Goal: Task Accomplishment & Management: Complete application form

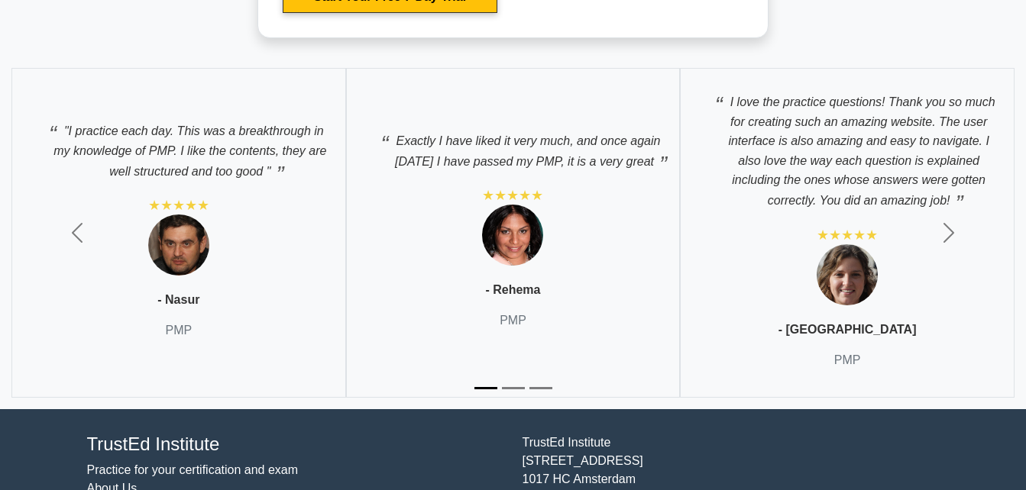
scroll to position [5412, 0]
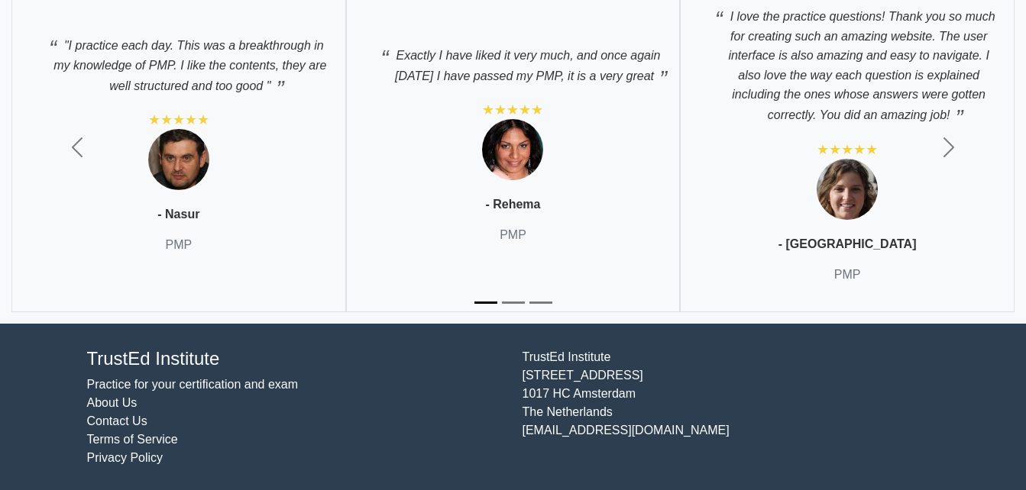
click at [912, 381] on div "TrustEd Institute Kerkstraat 310 1017 HC Amsterdam The Netherlands support@trus…" at bounding box center [730, 408] width 435 height 120
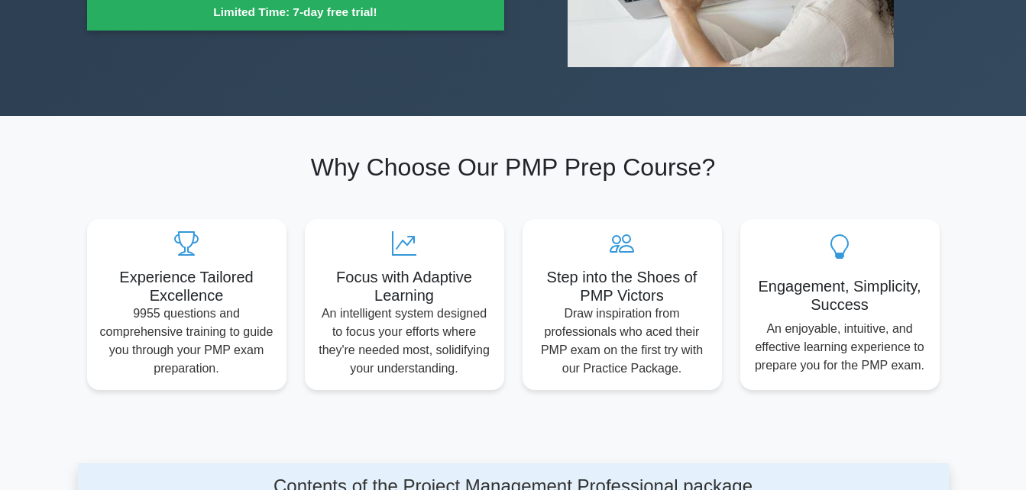
scroll to position [0, 0]
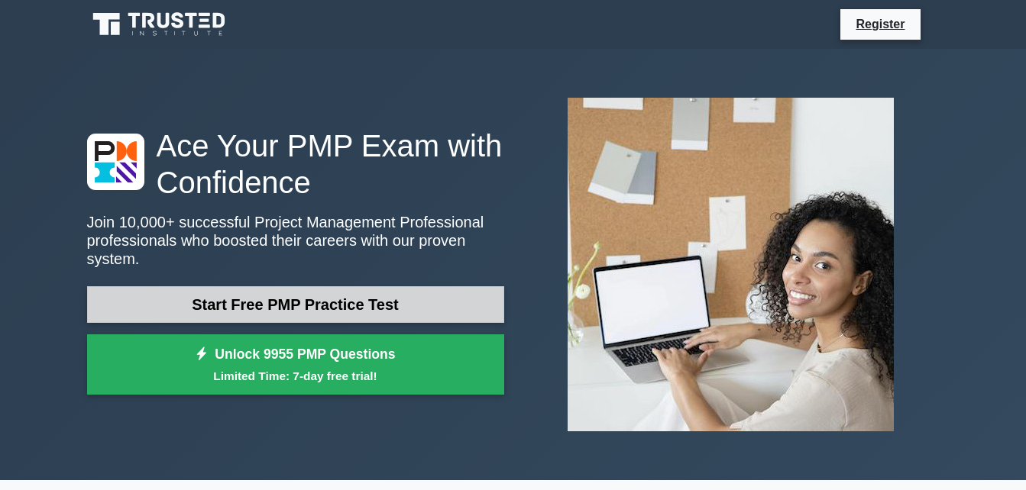
click at [276, 291] on link "Start Free PMP Practice Test" at bounding box center [295, 304] width 417 height 37
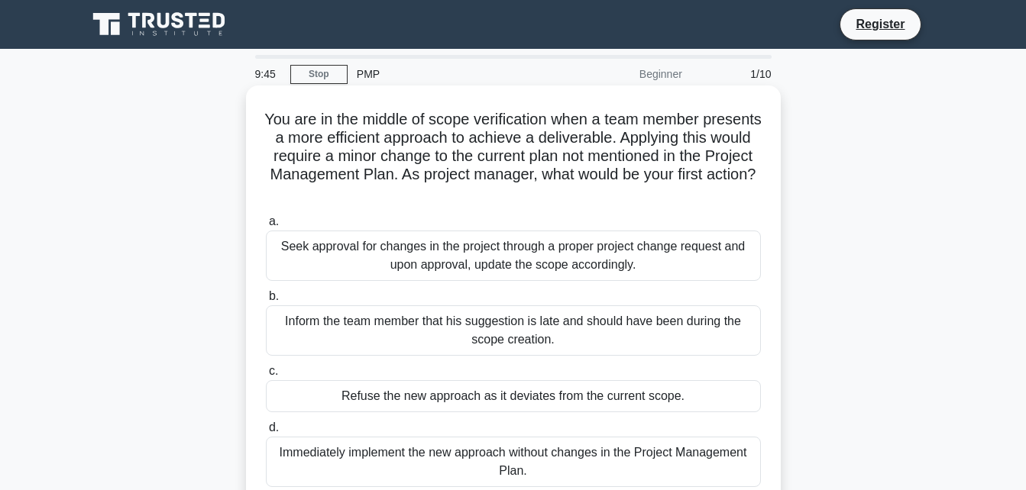
click at [588, 308] on div "Inform the team member that his suggestion is late and should have been during …" at bounding box center [513, 330] width 495 height 50
click at [266, 302] on input "b. Inform the team member that his suggestion is late and should have been duri…" at bounding box center [266, 297] width 0 height 10
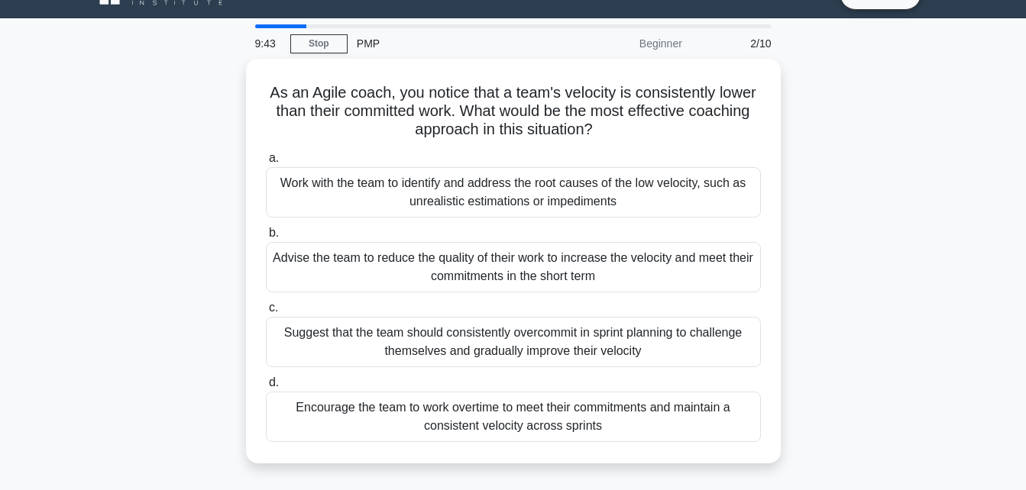
scroll to position [61, 0]
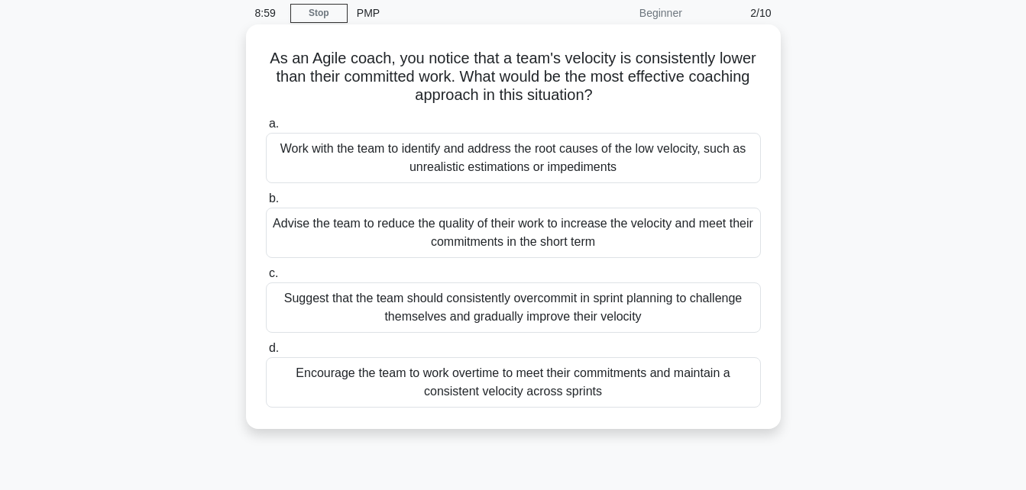
click at [285, 149] on div "Work with the team to identify and address the root causes of the low velocity,…" at bounding box center [513, 158] width 495 height 50
click at [266, 129] on input "a. Work with the team to identify and address the root causes of the low veloci…" at bounding box center [266, 124] width 0 height 10
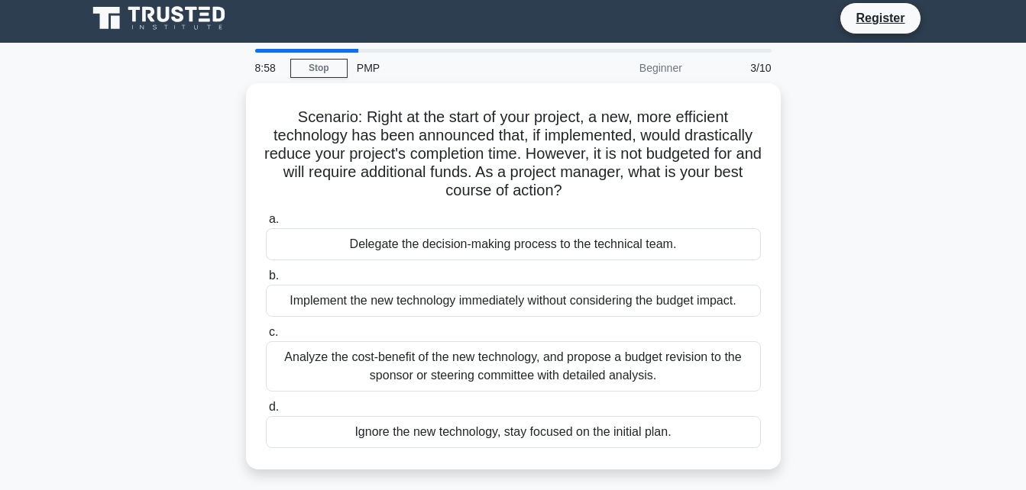
scroll to position [0, 0]
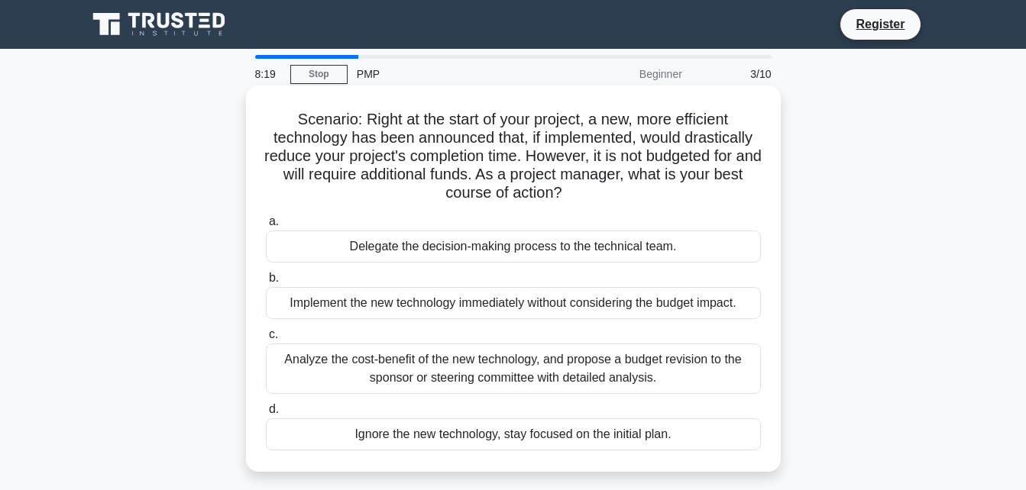
click at [373, 310] on div "Implement the new technology immediately without considering the budget impact." at bounding box center [513, 303] width 495 height 32
click at [266, 283] on input "b. Implement the new technology immediately without considering the budget impa…" at bounding box center [266, 278] width 0 height 10
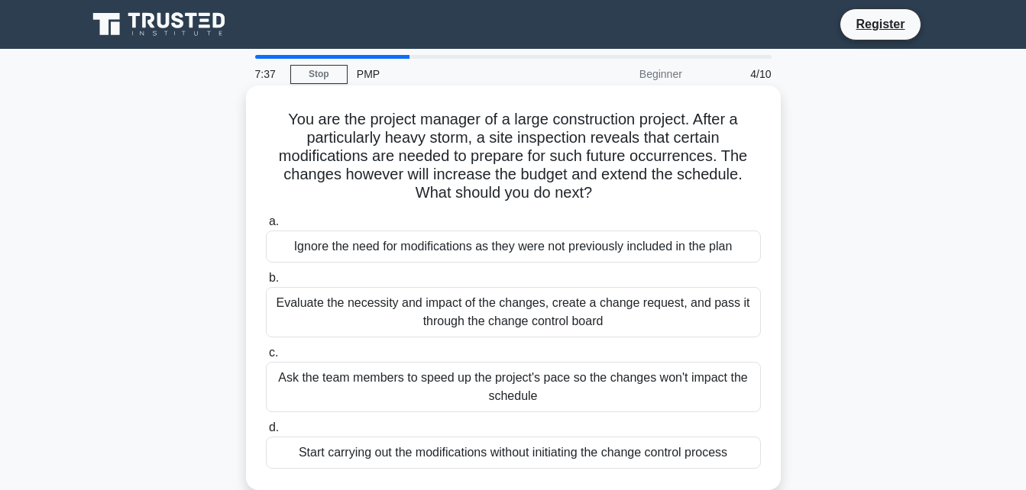
click at [292, 295] on div "Evaluate the necessity and impact of the changes, create a change request, and …" at bounding box center [513, 312] width 495 height 50
click at [266, 283] on input "b. Evaluate the necessity and impact of the changes, create a change request, a…" at bounding box center [266, 278] width 0 height 10
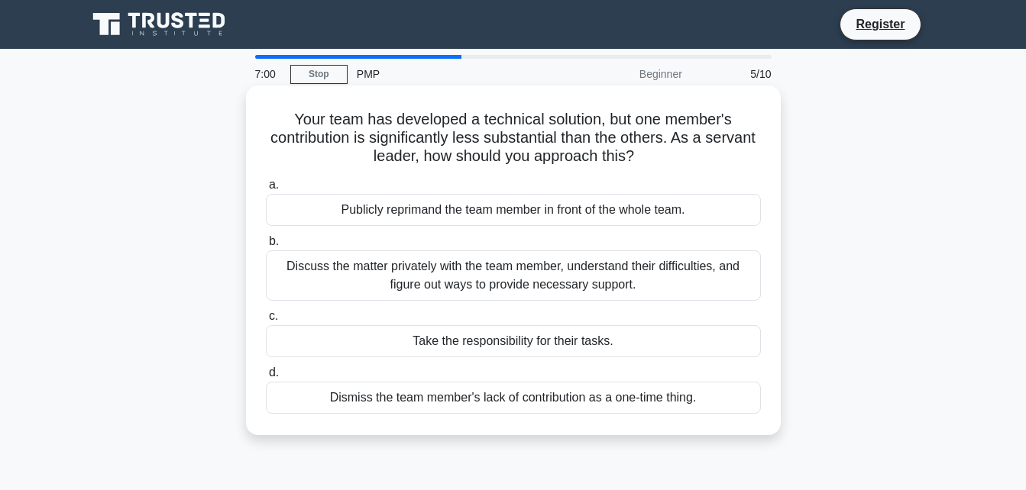
click at [422, 342] on div "Take the responsibility for their tasks." at bounding box center [513, 341] width 495 height 32
click at [266, 321] on input "c. Take the responsibility for their tasks." at bounding box center [266, 317] width 0 height 10
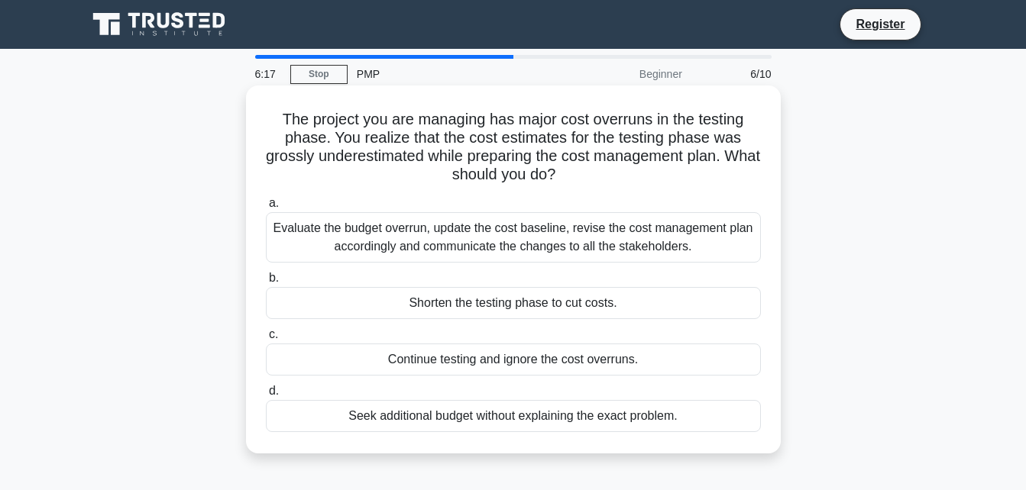
click at [399, 246] on div "Evaluate the budget overrun, update the cost baseline, revise the cost manageme…" at bounding box center [513, 237] width 495 height 50
click at [266, 208] on input "a. Evaluate the budget overrun, update the cost baseline, revise the cost manag…" at bounding box center [266, 204] width 0 height 10
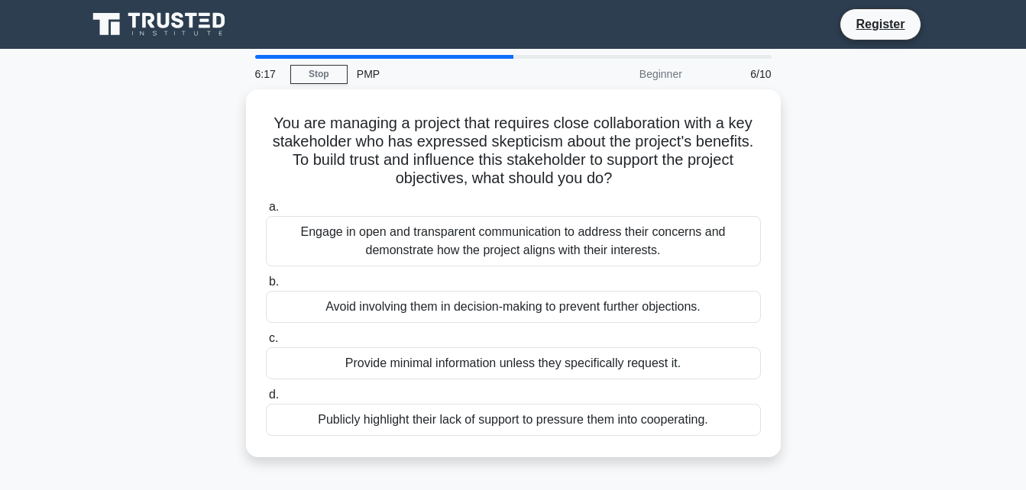
click at [399, 246] on div "Engage in open and transparent communication to address their concerns and demo…" at bounding box center [513, 241] width 495 height 50
click at [266, 212] on input "a. Engage in open and transparent communication to address their concerns and d…" at bounding box center [266, 207] width 0 height 10
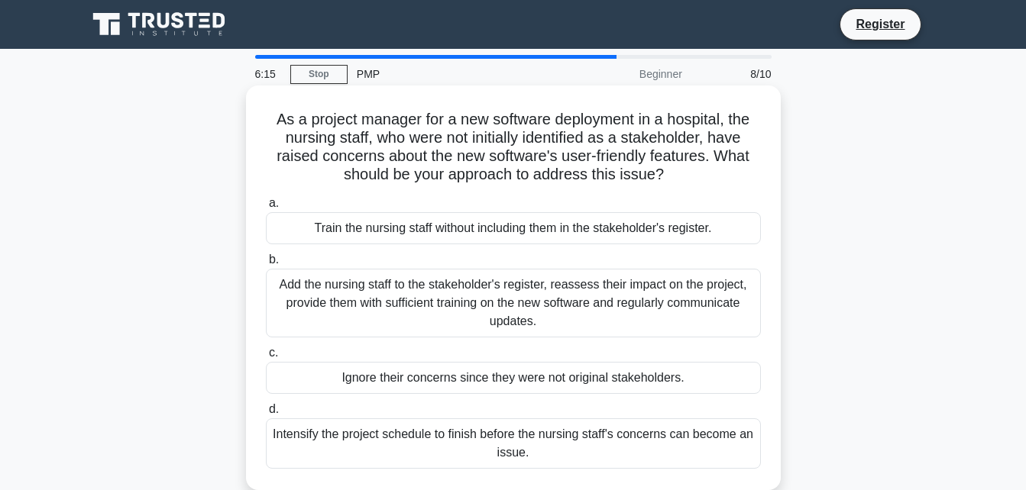
drag, startPoint x: 399, startPoint y: 246, endPoint x: 557, endPoint y: 189, distance: 167.1
click at [557, 189] on div "As a project manager for a new software deployment in a hospital, the nursing s…" at bounding box center [513, 288] width 522 height 392
click at [450, 331] on div "Add the nursing staff to the stakeholder's register, reassess their impact on t…" at bounding box center [513, 303] width 495 height 69
click at [266, 265] on input "b. Add the nursing staff to the stakeholder's register, reassess their impact o…" at bounding box center [266, 260] width 0 height 10
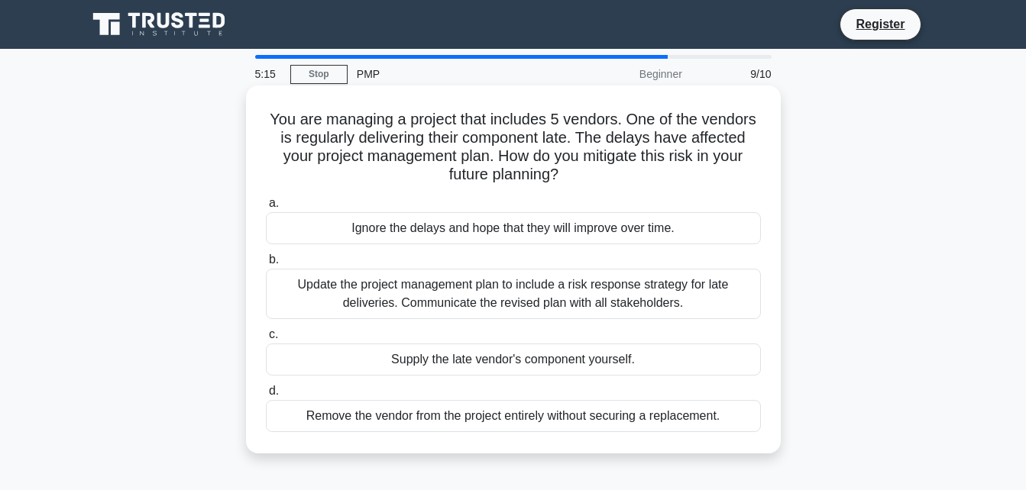
click at [473, 288] on div "Update the project management plan to include a risk response strategy for late…" at bounding box center [513, 294] width 495 height 50
click at [266, 265] on input "b. Update the project management plan to include a risk response strategy for l…" at bounding box center [266, 260] width 0 height 10
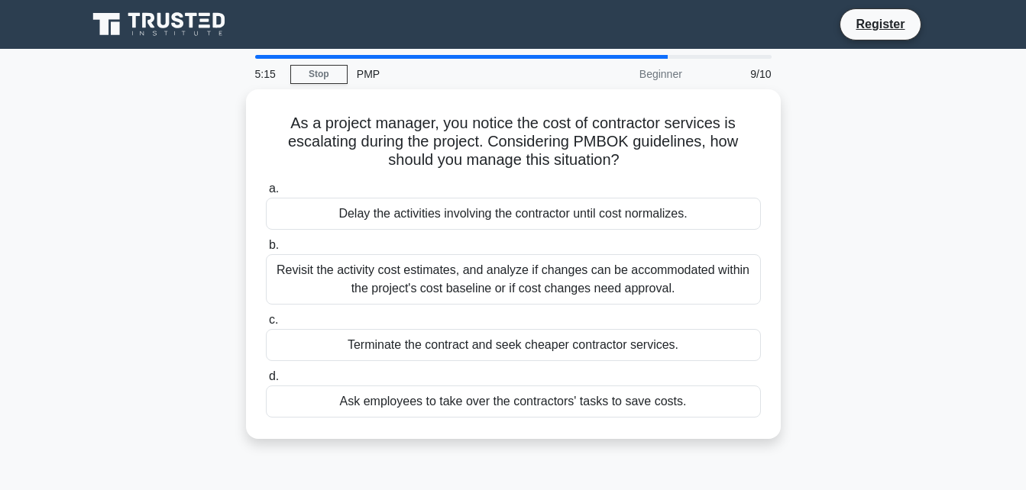
click at [473, 288] on div "Revisit the activity cost estimates, and analyze if changes can be accommodated…" at bounding box center [513, 279] width 495 height 50
click at [266, 250] on input "b. Revisit the activity cost estimates, and analyze if changes can be accommoda…" at bounding box center [266, 246] width 0 height 10
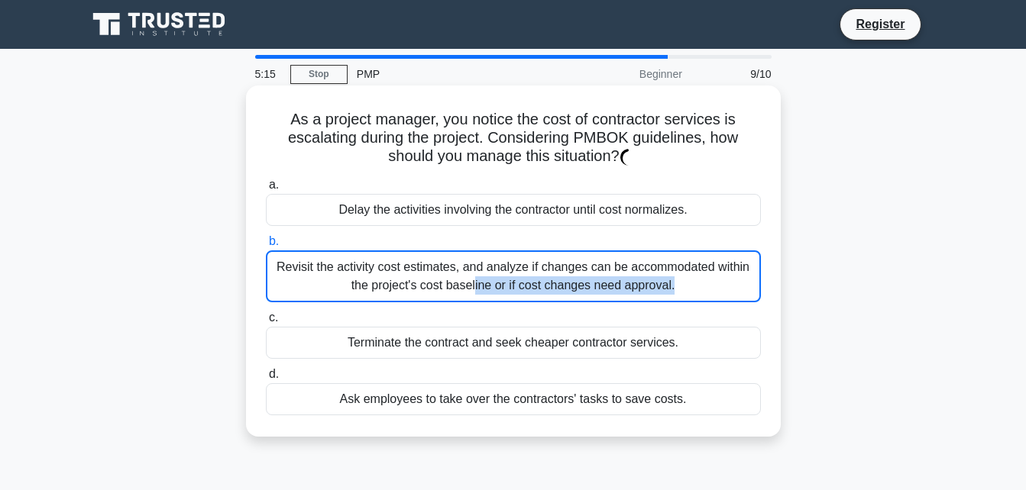
click at [473, 288] on div "Revisit the activity cost estimates, and analyze if changes can be accommodated…" at bounding box center [513, 276] width 495 height 52
click at [266, 247] on input "b. Revisit the activity cost estimates, and analyze if changes can be accommoda…" at bounding box center [266, 242] width 0 height 10
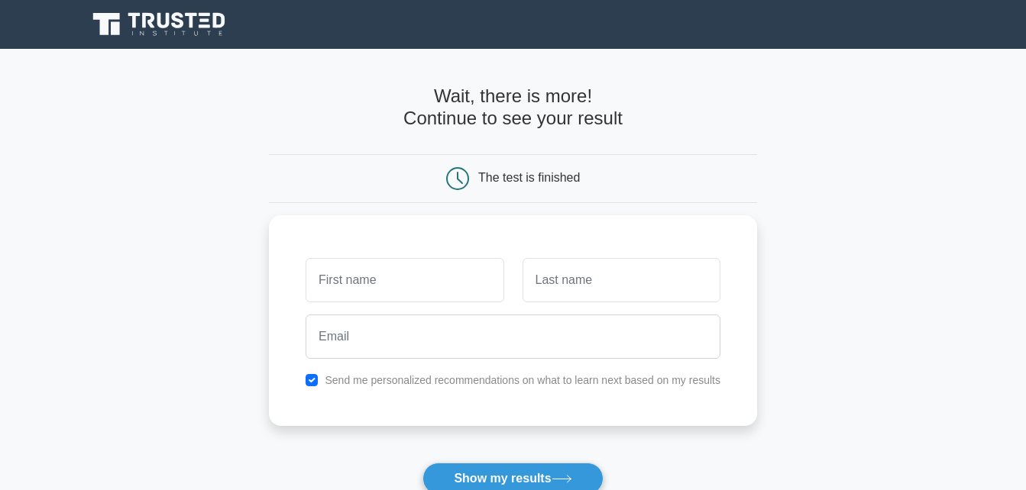
drag, startPoint x: 0, startPoint y: 0, endPoint x: 619, endPoint y: 101, distance: 626.7
click at [619, 101] on h4 "Wait, there is more! Continue to see your result" at bounding box center [513, 108] width 488 height 44
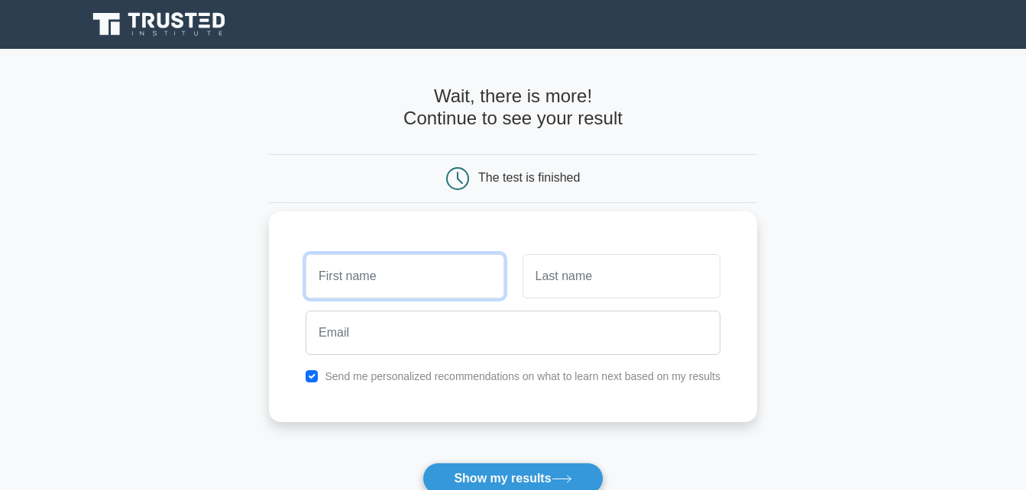
click at [394, 271] on input "text" at bounding box center [404, 276] width 198 height 44
type input "SEBASTIAN"
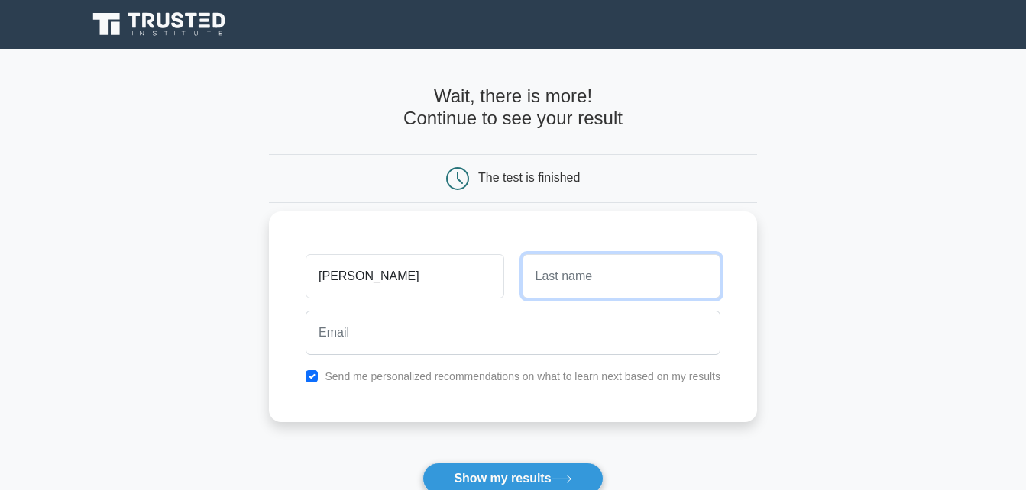
click at [597, 283] on input "text" at bounding box center [621, 276] width 198 height 44
type input "CHEGE"
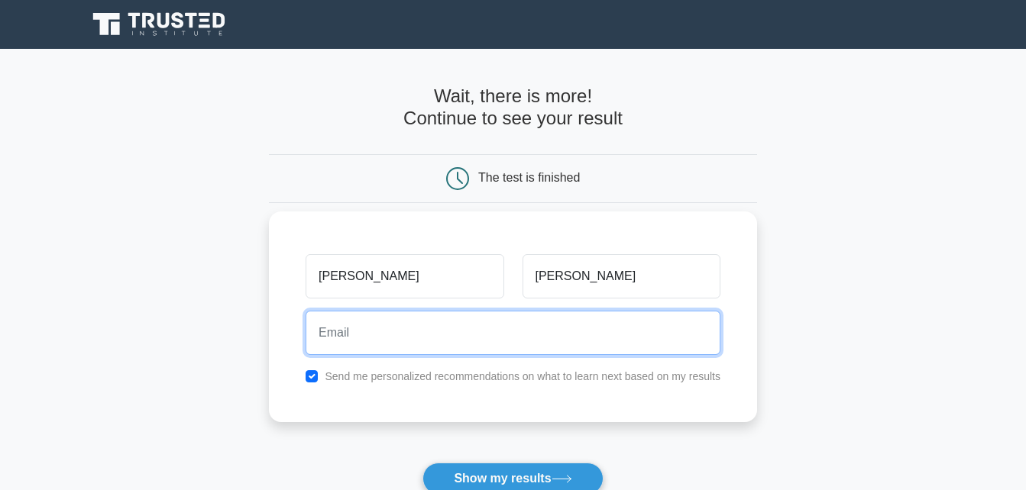
click at [370, 330] on input "email" at bounding box center [512, 333] width 415 height 44
click at [346, 333] on input "se" at bounding box center [512, 333] width 415 height 44
type input "s"
type input "k"
click at [318, 329] on input "@kirurisebastian" at bounding box center [512, 333] width 415 height 44
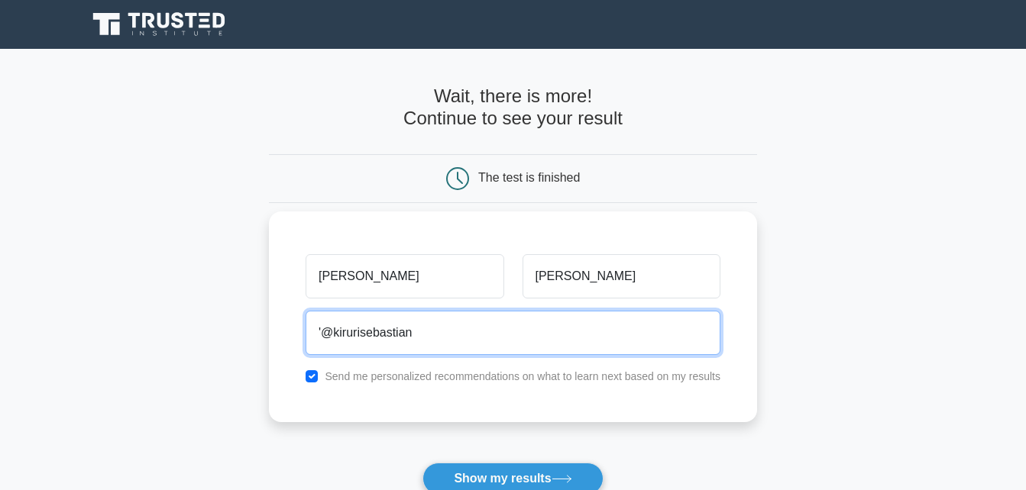
click at [321, 331] on input "'@kirurisebastian" at bounding box center [512, 333] width 415 height 44
click at [420, 335] on input "@kirurisebastian" at bounding box center [512, 333] width 415 height 44
click at [334, 331] on input "@kirurisebastian" at bounding box center [512, 333] width 415 height 44
click at [454, 330] on input "@ kirurisebastian" at bounding box center [512, 333] width 415 height 44
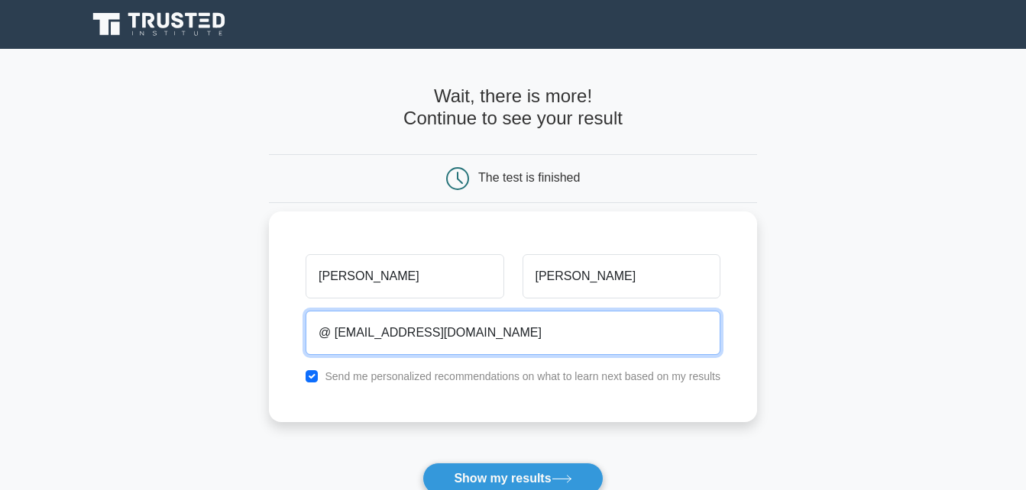
click at [317, 328] on input "@ kirurisebastian@gmail.com" at bounding box center [512, 333] width 415 height 44
click at [339, 328] on input "'' @ kirurisebastian@gmail.com" at bounding box center [512, 333] width 415 height 44
click at [512, 328] on input "'' @'' kirurisebastian@gmail.com" at bounding box center [512, 333] width 415 height 44
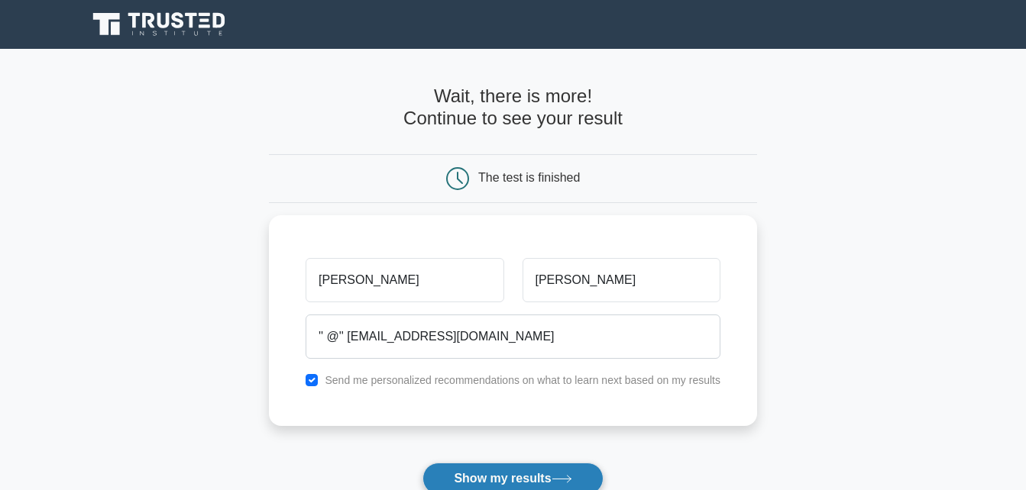
click at [483, 474] on button "Show my results" at bounding box center [512, 479] width 180 height 32
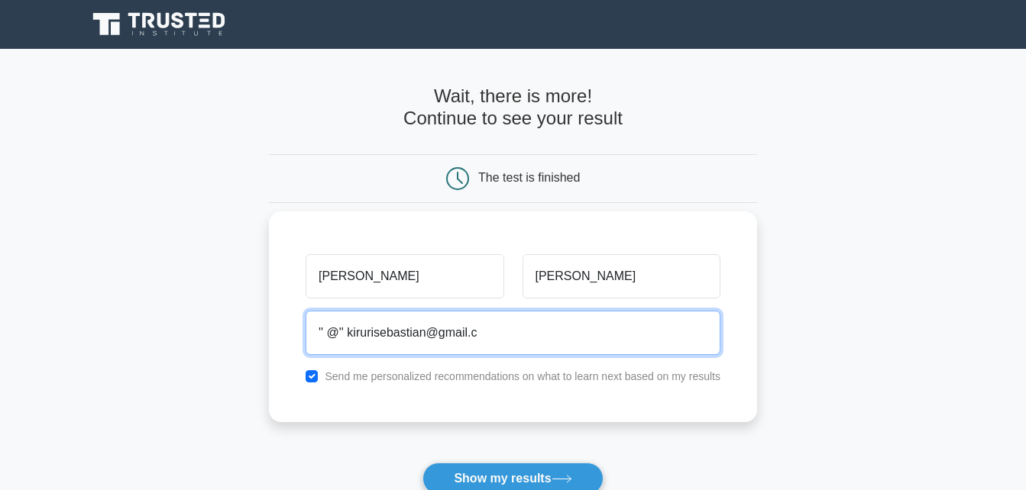
click at [344, 331] on input "'' @'' kirurisebastian@gmail.c" at bounding box center [512, 333] width 415 height 44
click at [347, 331] on input "'' @'' kirurisebastian@gmail.c" at bounding box center [512, 333] width 415 height 44
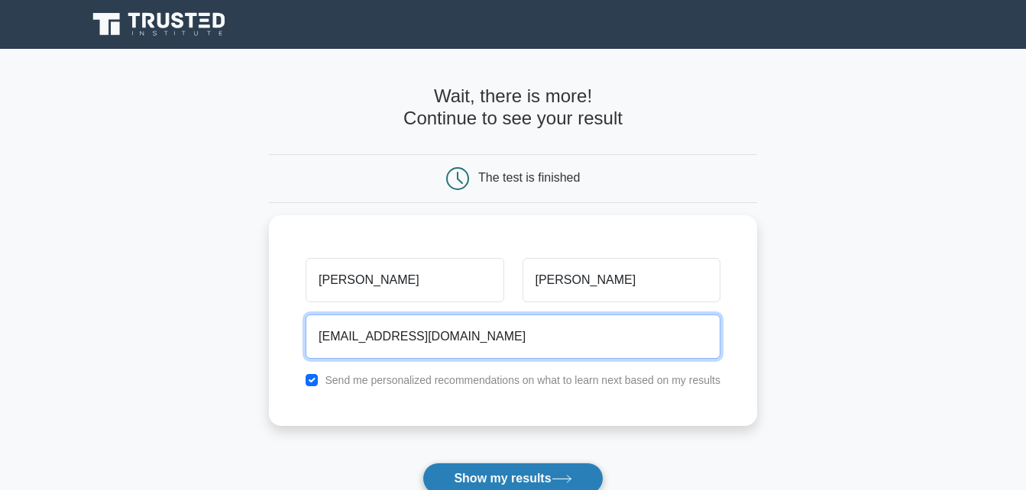
type input "kirurisebastian@gmail.com"
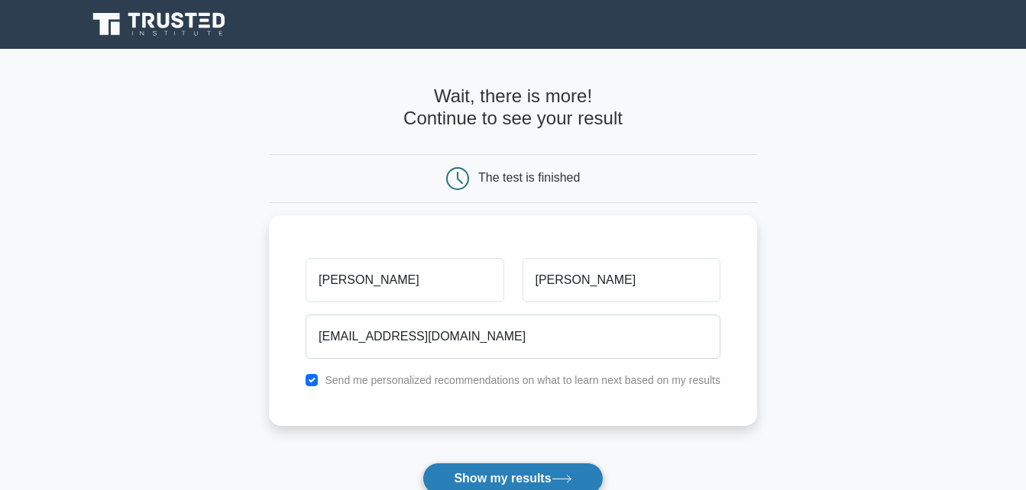
click at [470, 470] on button "Show my results" at bounding box center [512, 479] width 180 height 32
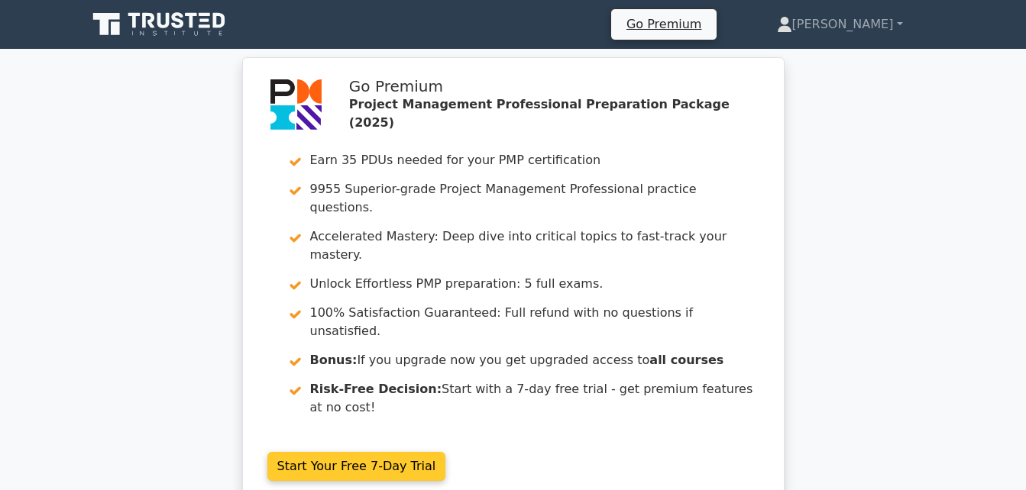
click at [357, 452] on link "Start Your Free 7-Day Trial" at bounding box center [356, 466] width 179 height 29
